Goal: Check status: Check status

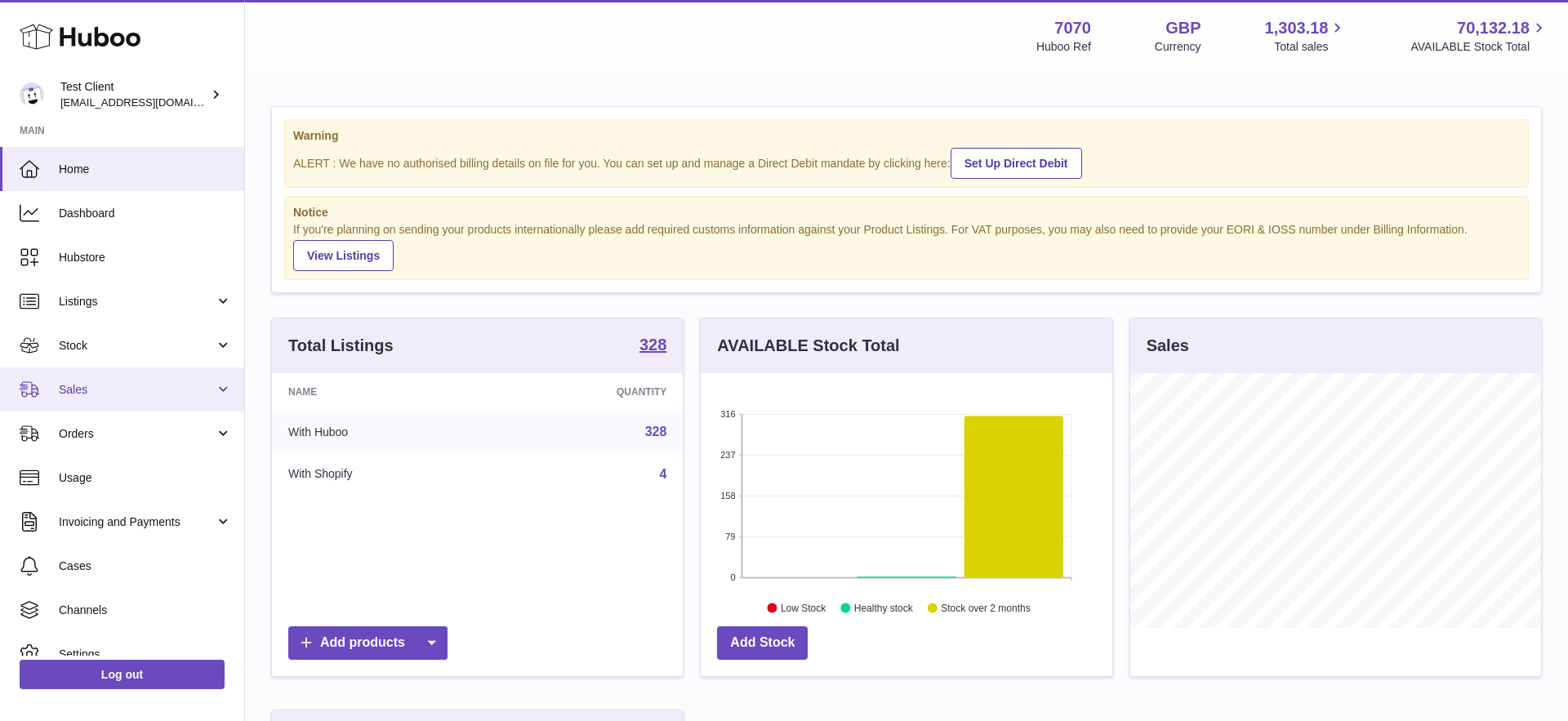
scroll to position [255, 411]
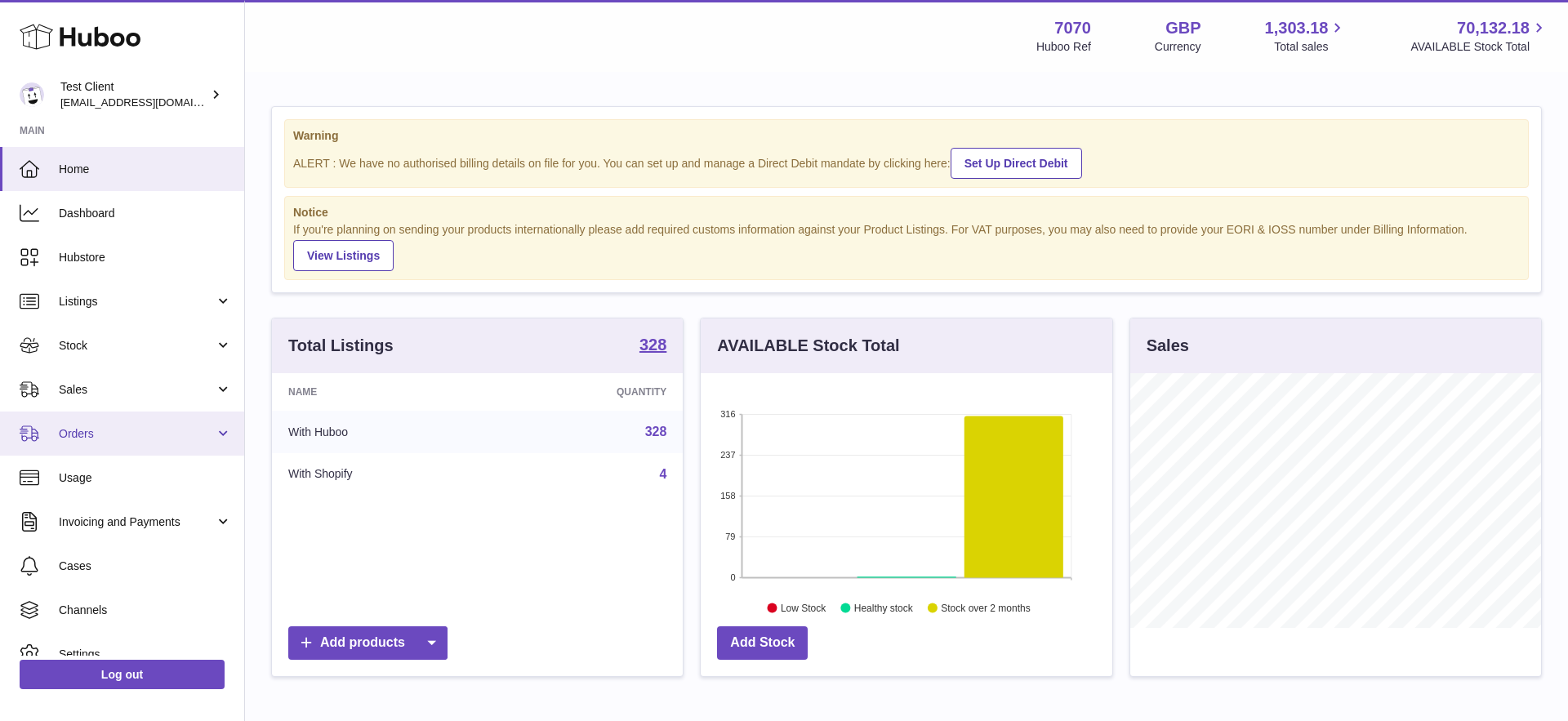
click at [98, 416] on link "Orders" at bounding box center [122, 433] width 244 height 44
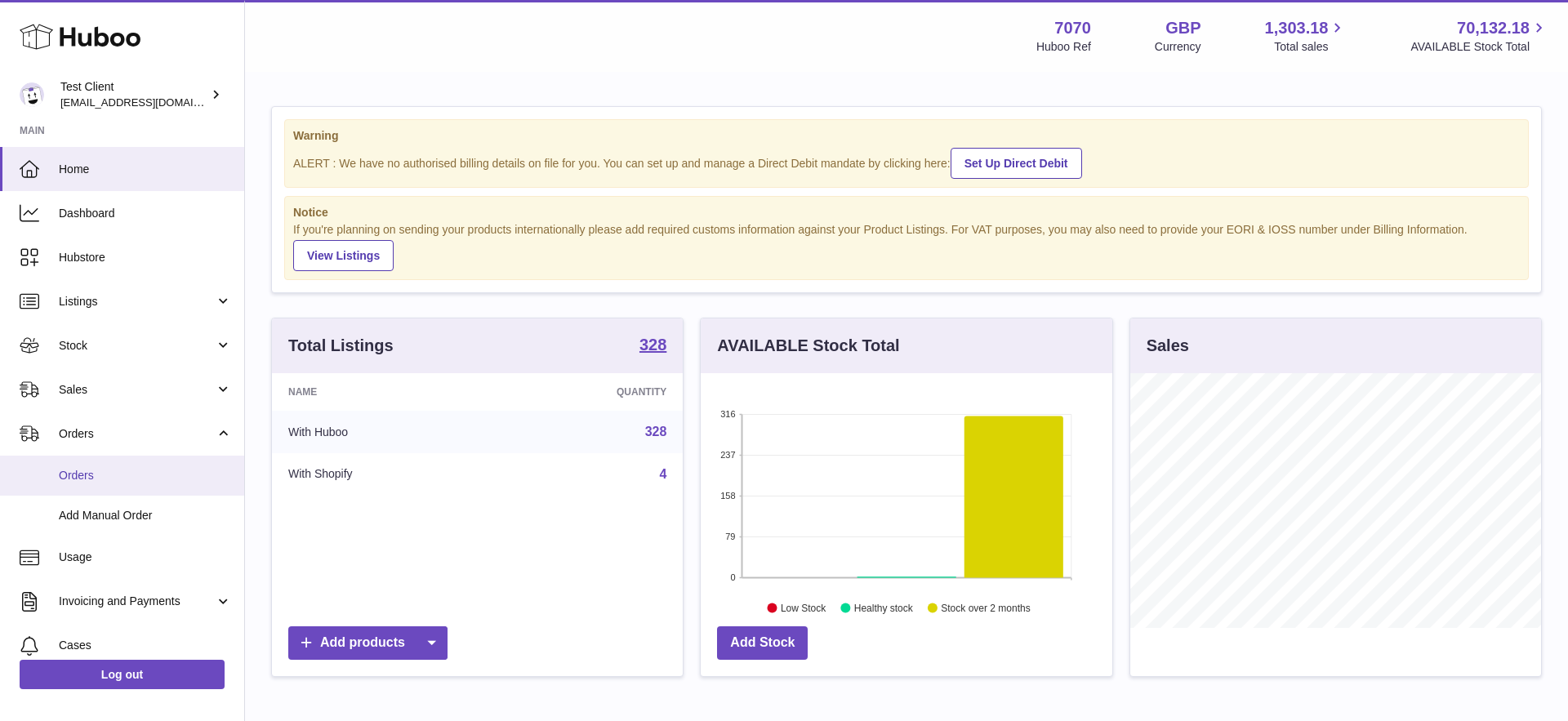
click at [108, 483] on span "Orders" at bounding box center [145, 475] width 173 height 16
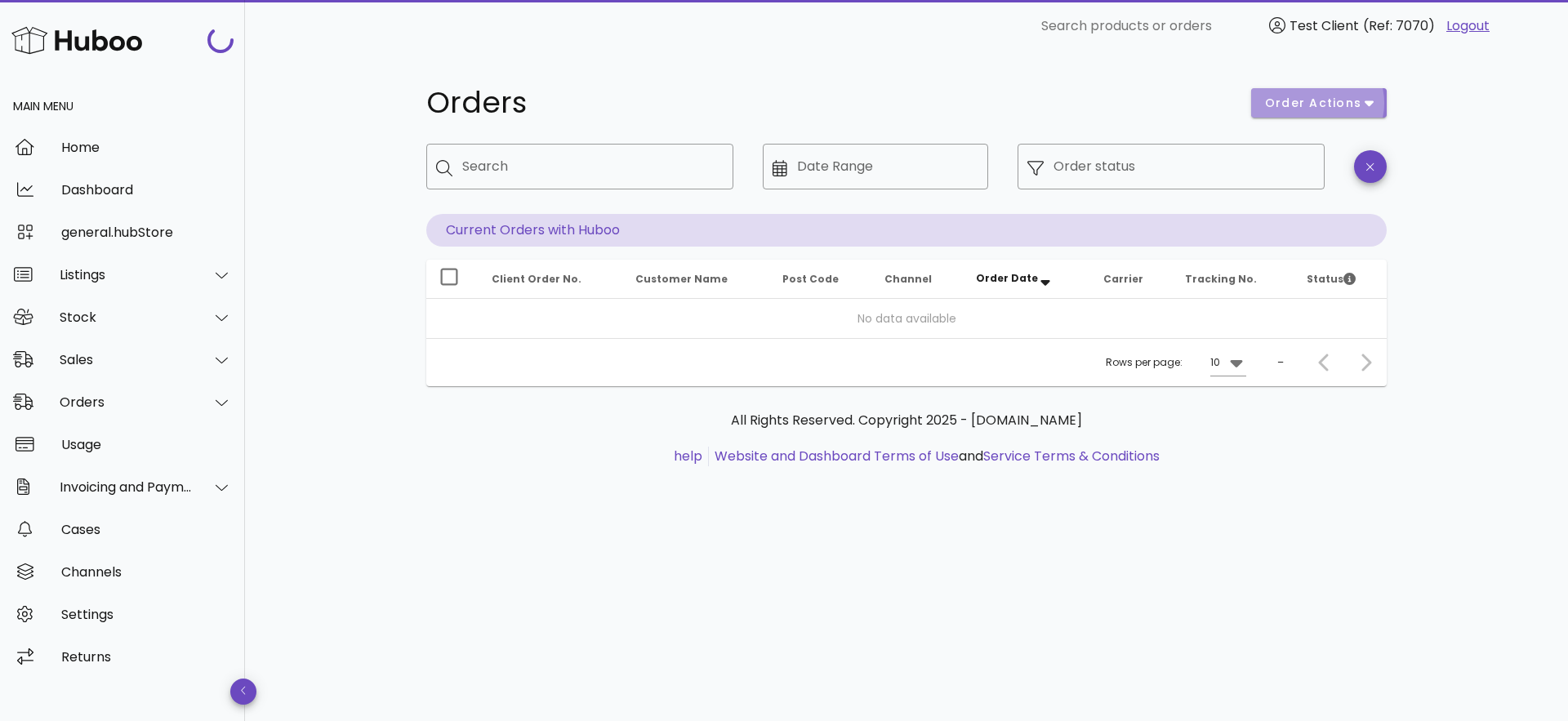
click at [1321, 101] on span "order actions" at bounding box center [1313, 103] width 98 height 17
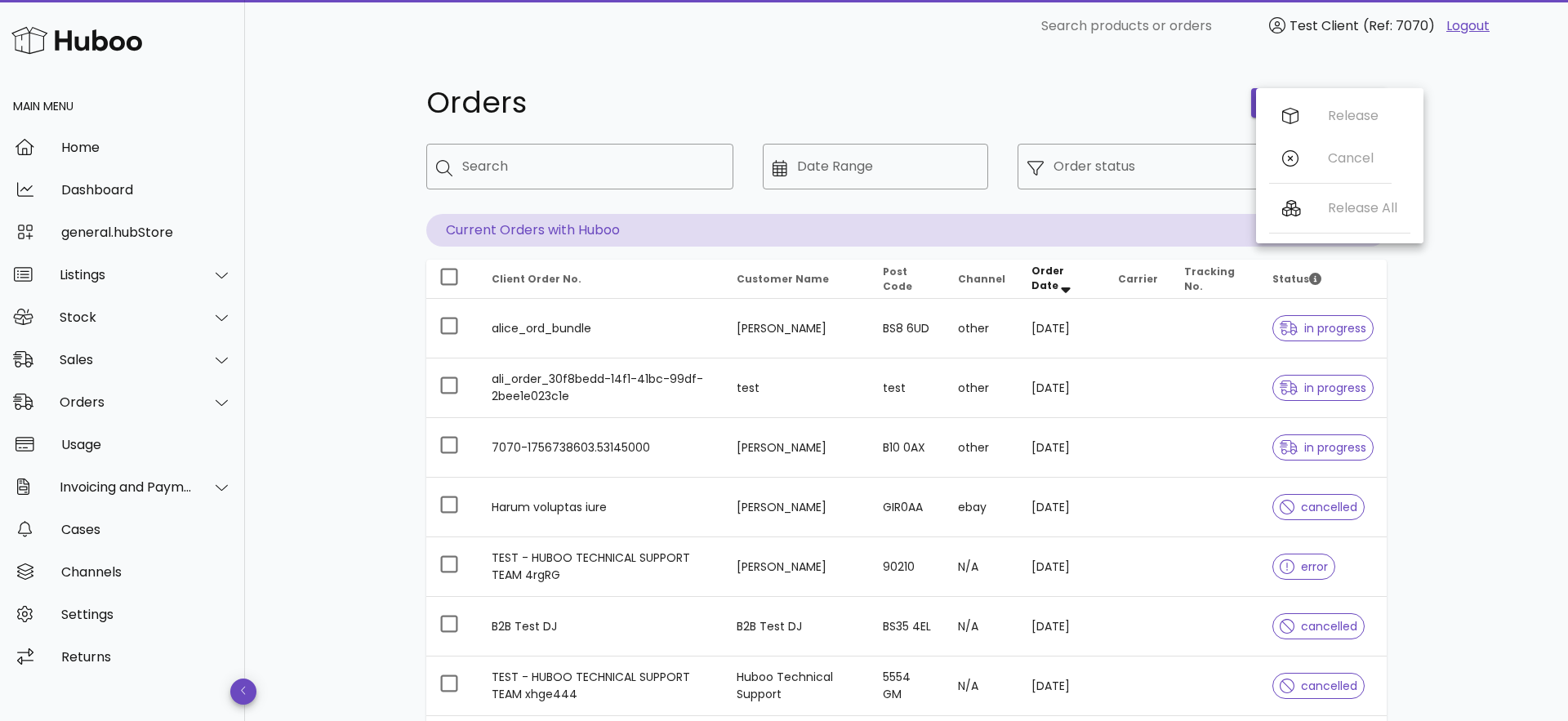
click at [1353, 168] on div "Release Cancel" at bounding box center [1330, 141] width 123 height 92
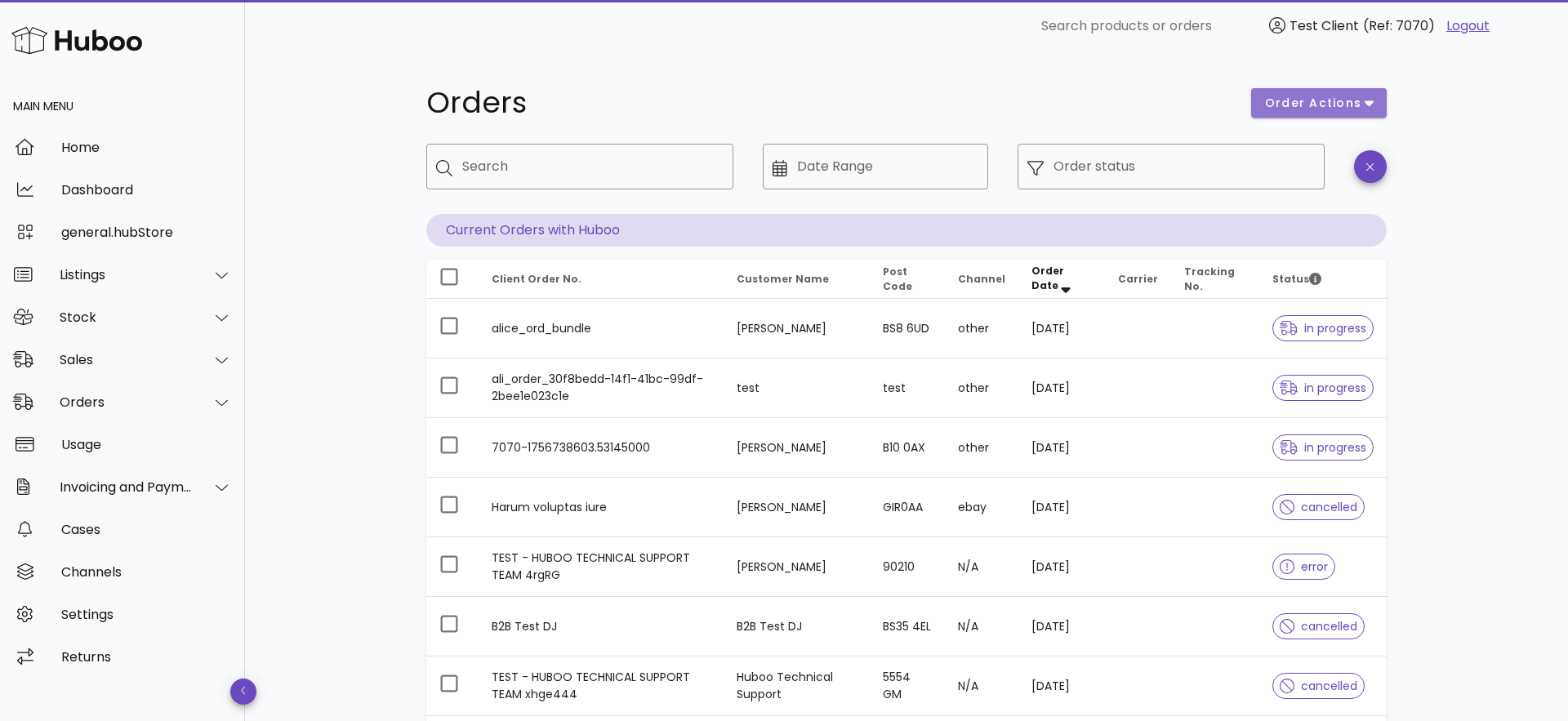
click at [1345, 115] on button "order actions" at bounding box center [1319, 103] width 136 height 30
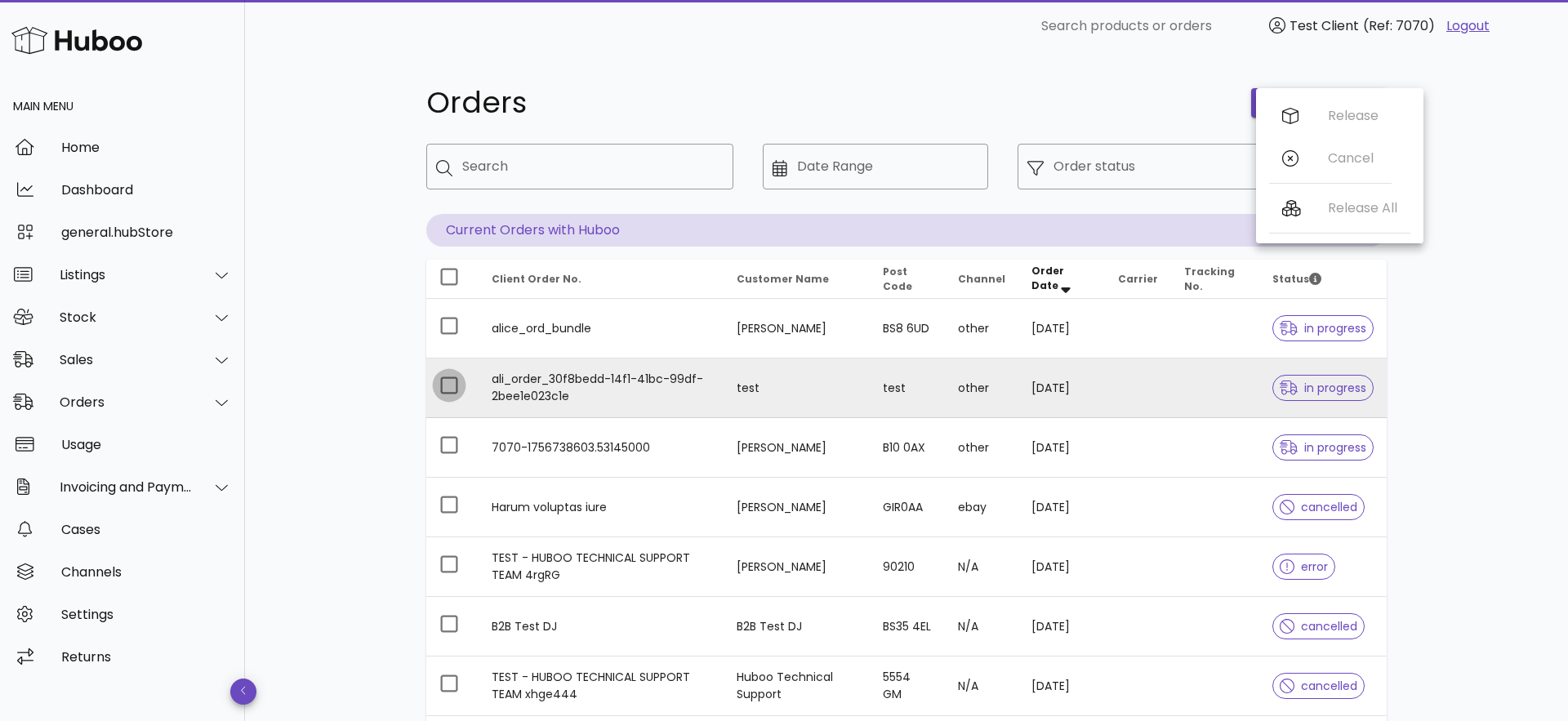
drag, startPoint x: 434, startPoint y: 384, endPoint x: 522, endPoint y: 363, distance: 90.5
click at [435, 384] on div at bounding box center [449, 386] width 28 height 28
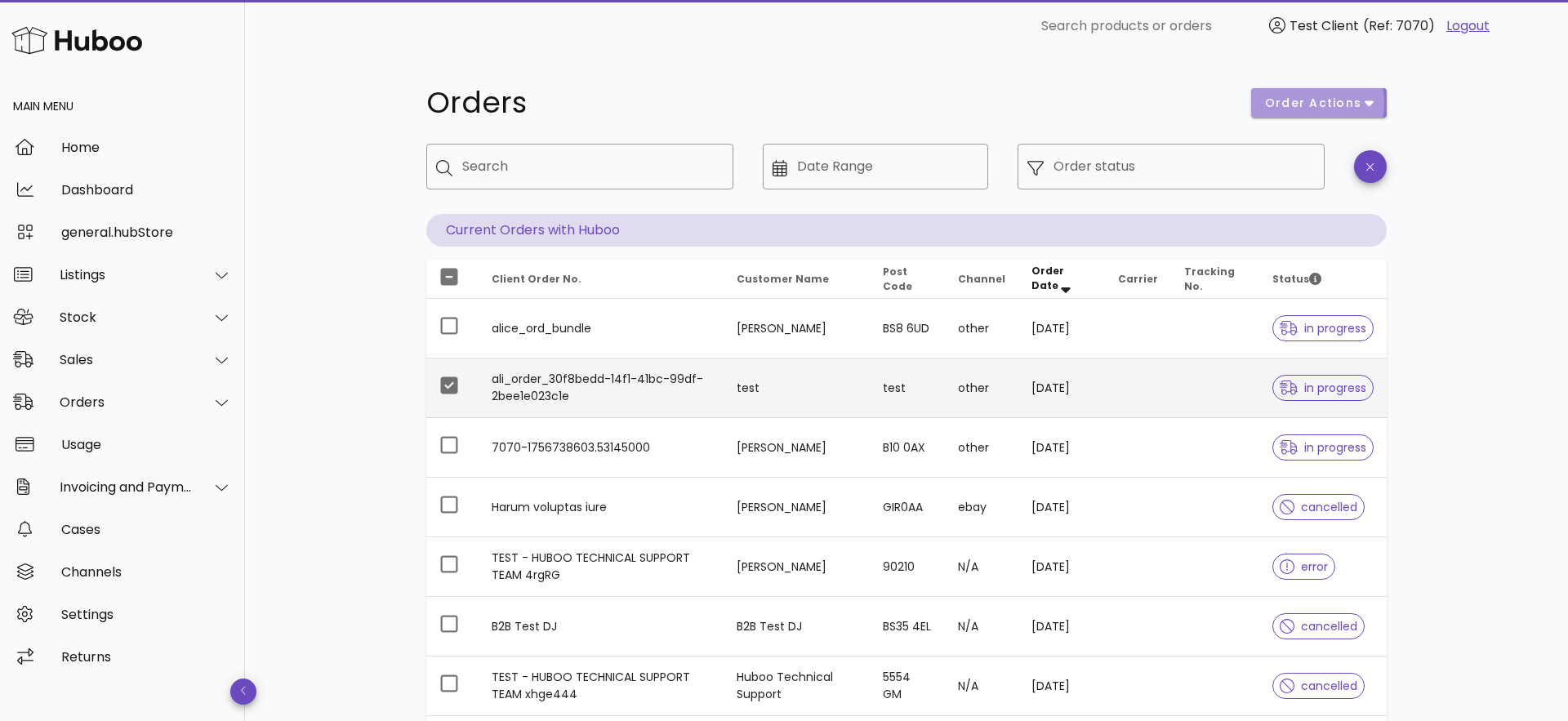
drag, startPoint x: 1328, startPoint y: 104, endPoint x: 1330, endPoint y: 143, distance: 39.1
click at [1328, 107] on span "order actions" at bounding box center [1313, 103] width 98 height 17
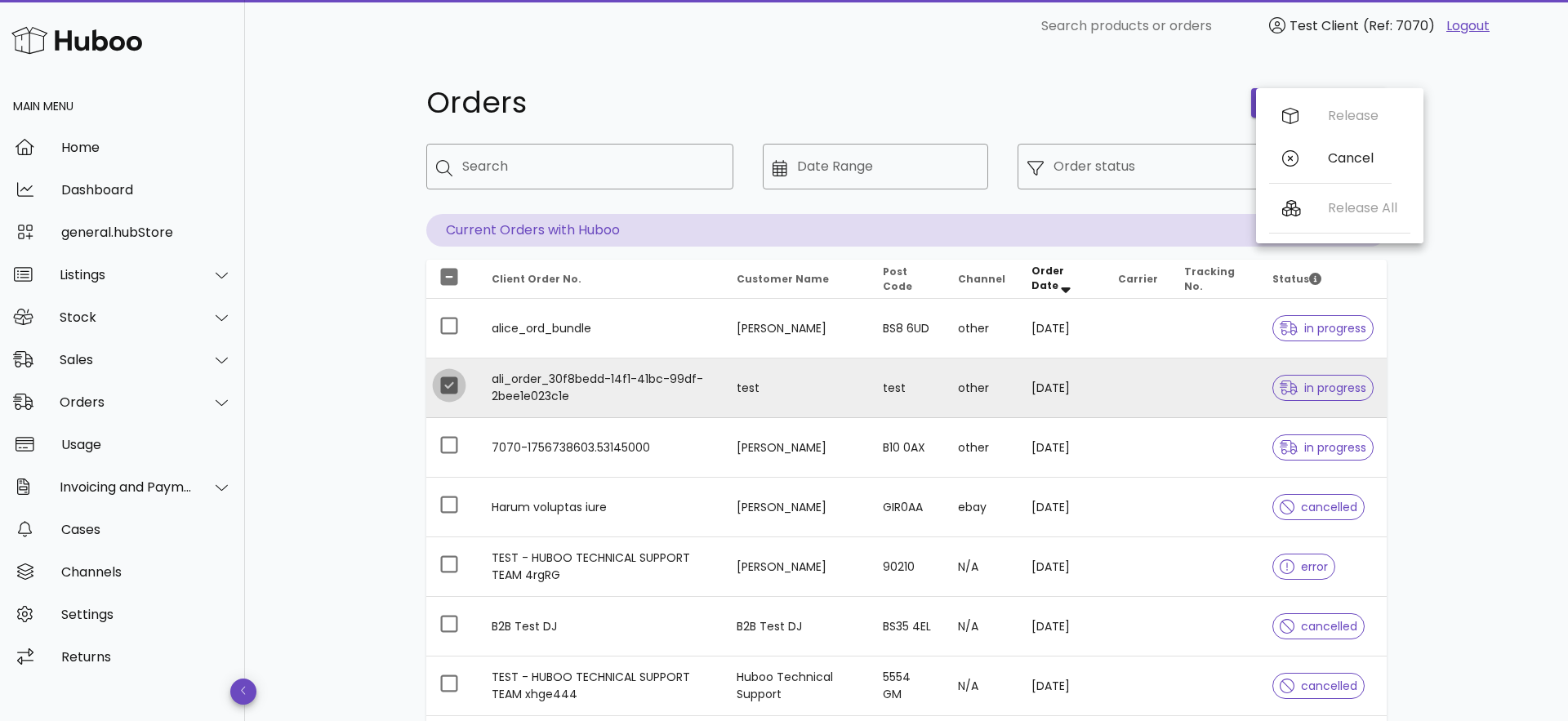
click at [442, 391] on div at bounding box center [449, 386] width 28 height 28
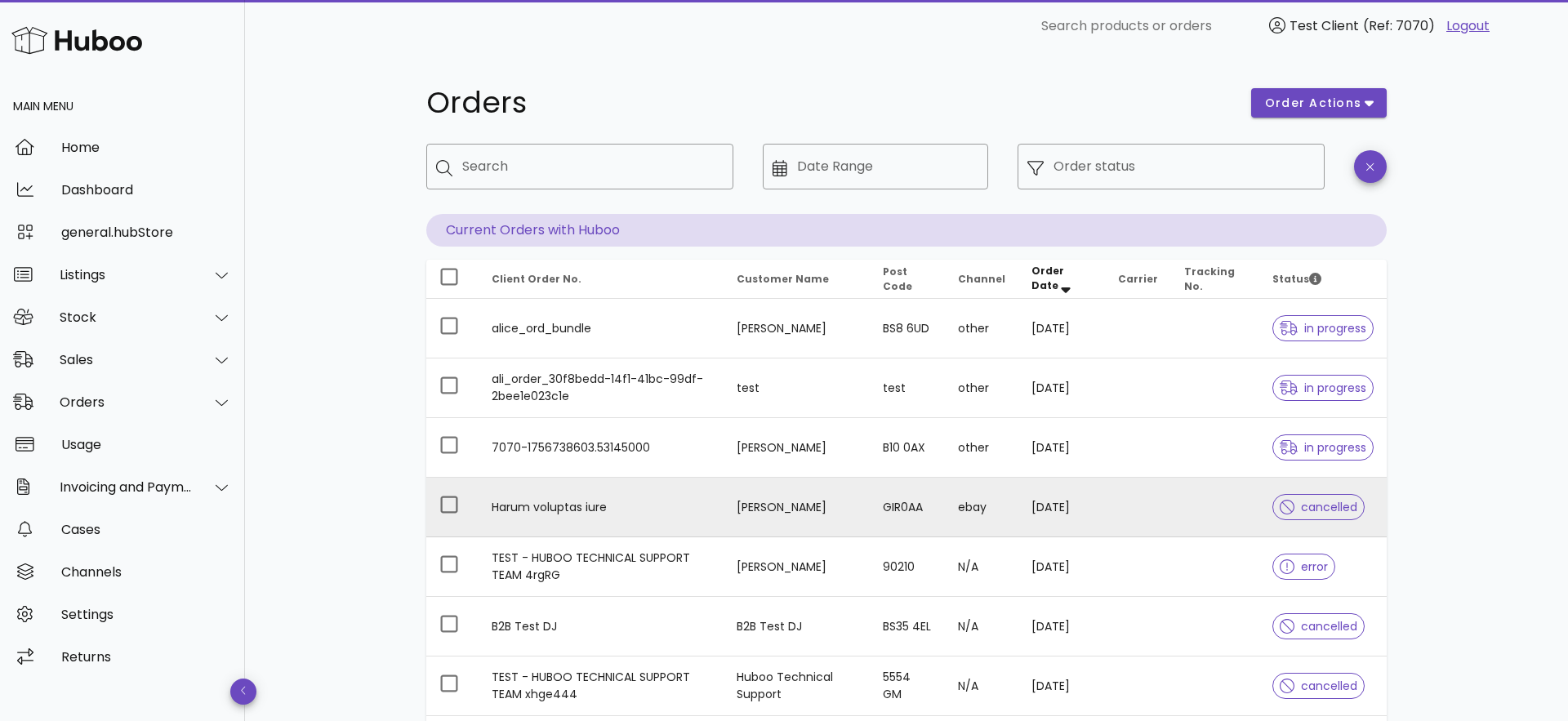
click at [666, 495] on td "Harum voluptas iure" at bounding box center [601, 507] width 245 height 59
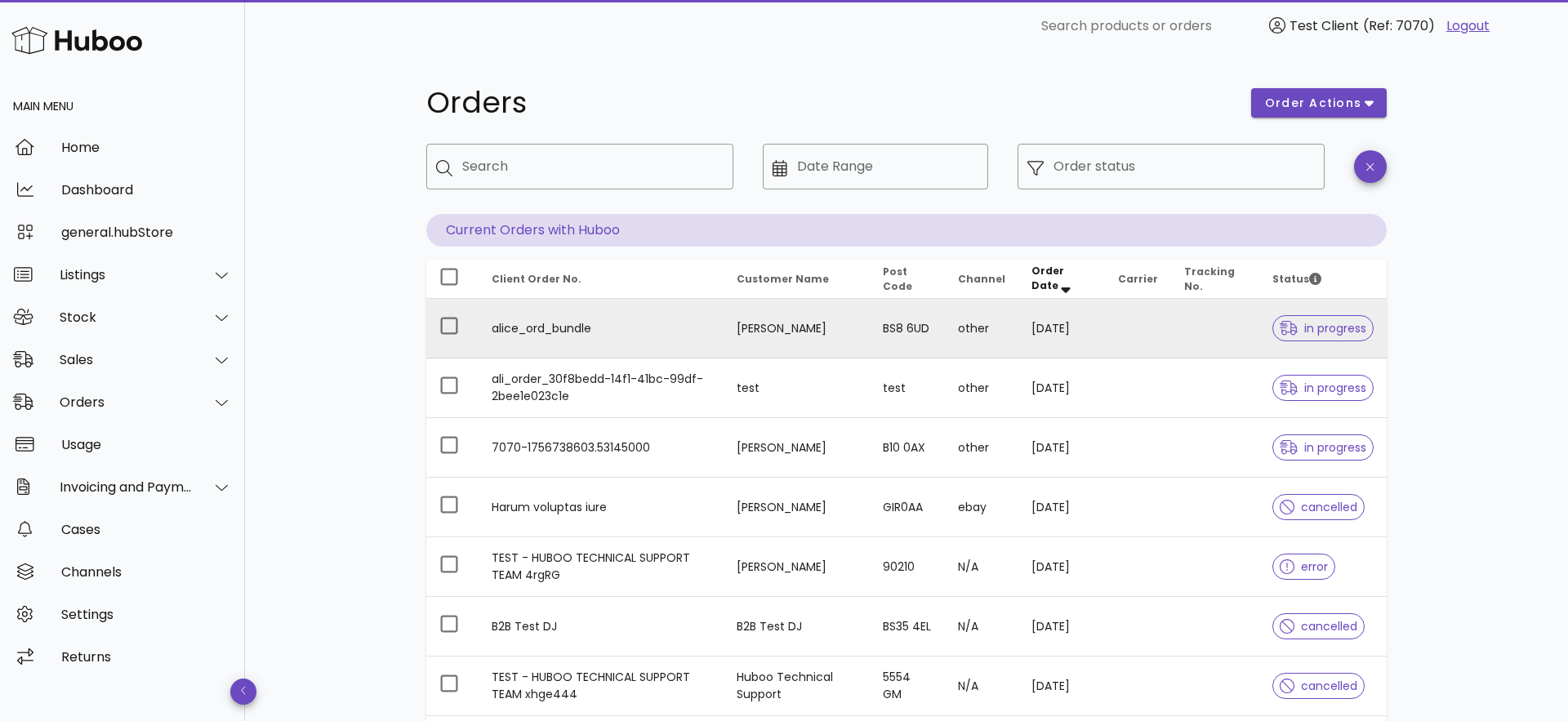
click at [651, 328] on td "alice_ord_bundle" at bounding box center [601, 328] width 245 height 59
